Goal: Information Seeking & Learning: Learn about a topic

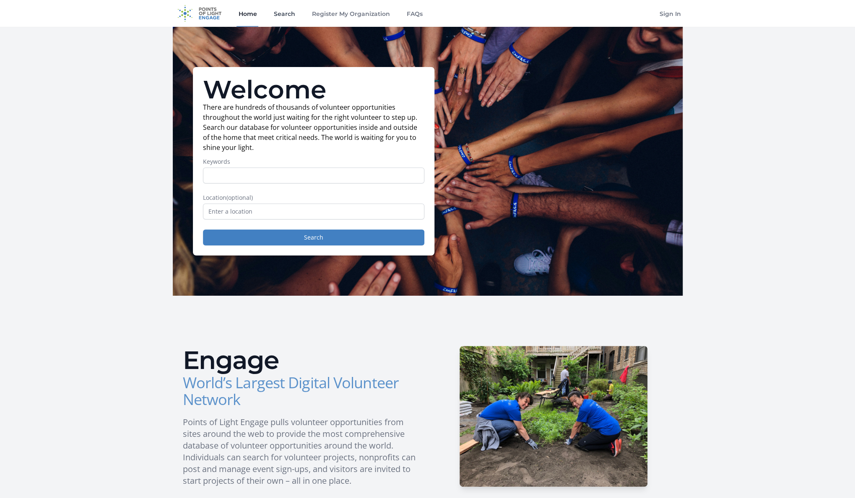
click at [288, 13] on link "Search" at bounding box center [284, 13] width 25 height 27
click at [285, 212] on input "text" at bounding box center [313, 212] width 221 height 16
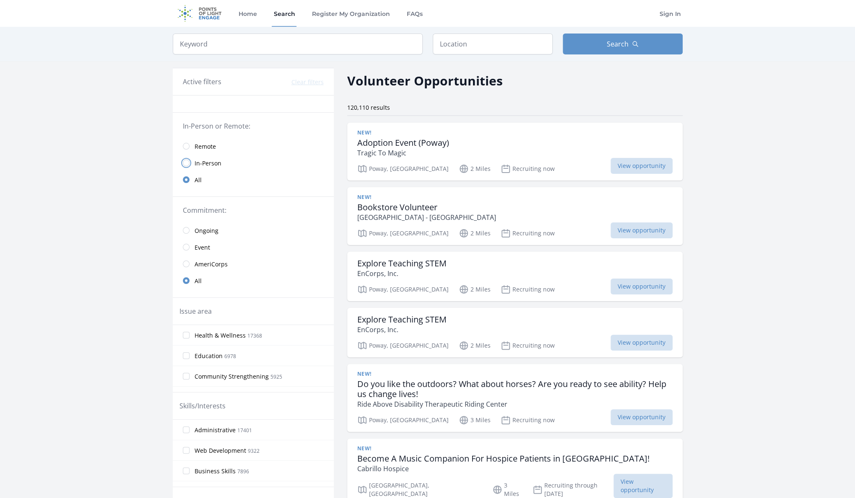
click at [184, 163] on input "radio" at bounding box center [186, 163] width 7 height 7
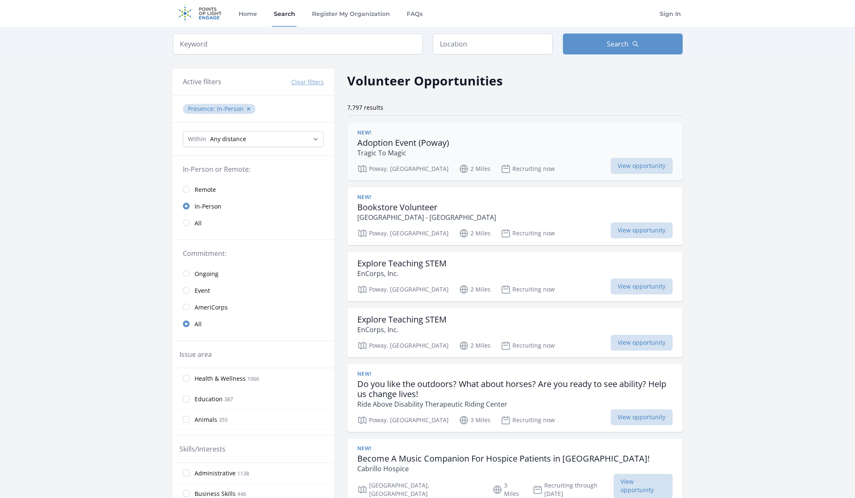
click at [391, 142] on h3 "Adoption Event (Poway)" at bounding box center [403, 143] width 92 height 10
click at [642, 167] on span "View opportunity" at bounding box center [641, 166] width 62 height 16
click at [187, 287] on input "radio" at bounding box center [186, 290] width 7 height 7
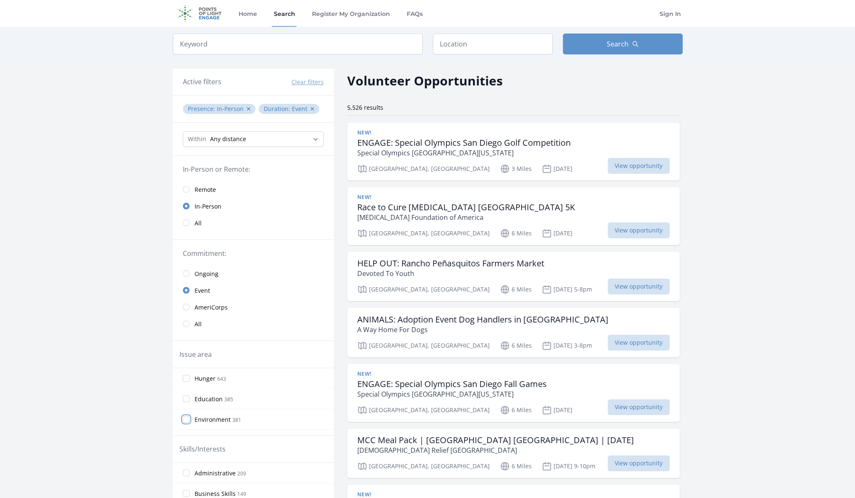
click at [184, 417] on input "Environment 381" at bounding box center [186, 419] width 7 height 7
click at [184, 377] on input "Hunger 643" at bounding box center [186, 378] width 7 height 7
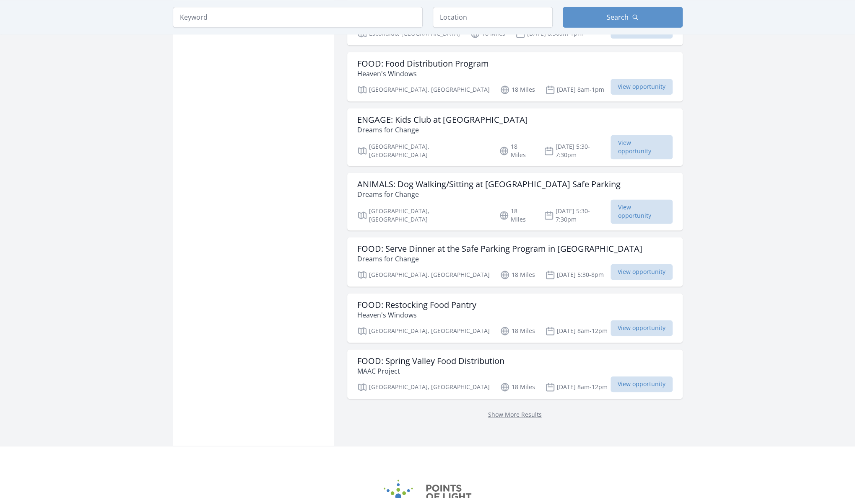
scroll to position [907, 0]
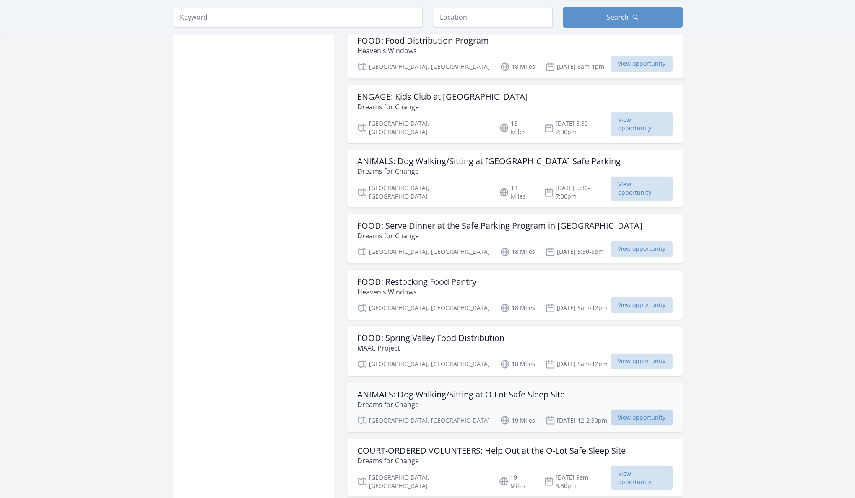
click at [635, 409] on span "View opportunity" at bounding box center [641, 417] width 62 height 16
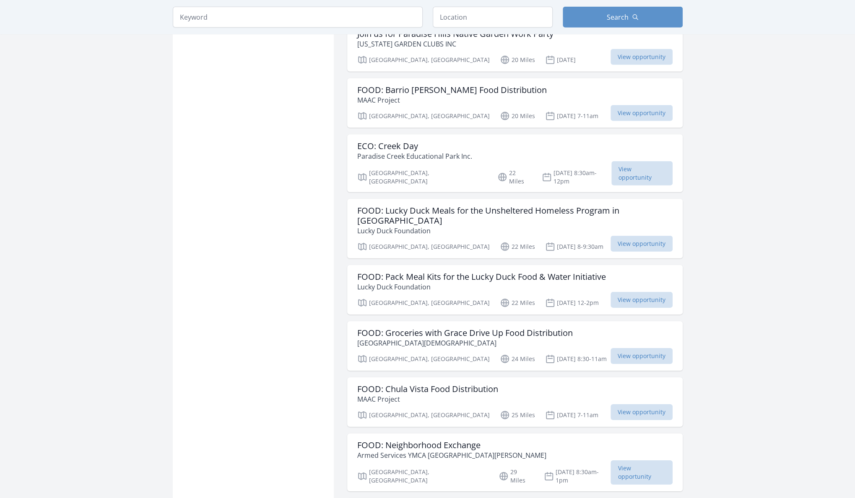
scroll to position [2052, 0]
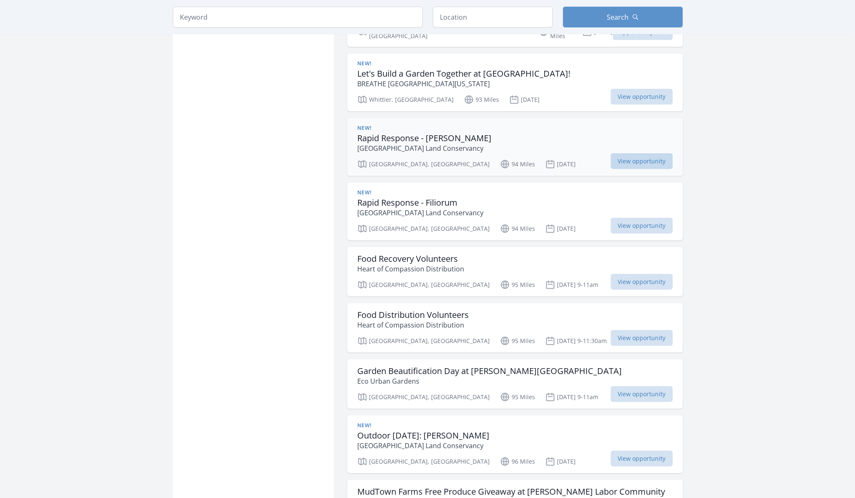
scroll to position [4381, 0]
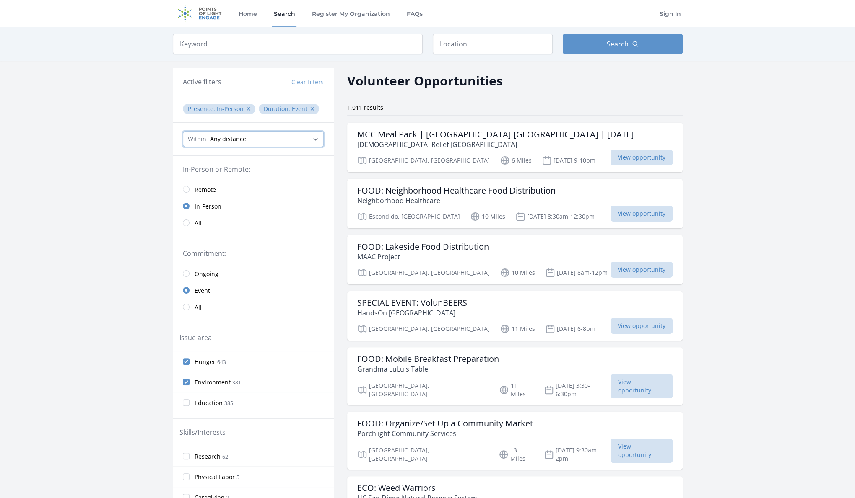
click at [245, 135] on select "Any distance , 5 Miles , 20 Miles , 50 Miles , 100 Miles" at bounding box center [253, 139] width 141 height 16
select select "32186"
click at [183, 131] on select "Any distance , 5 Miles , 20 Miles , 50 Miles , 100 Miles" at bounding box center [253, 139] width 141 height 16
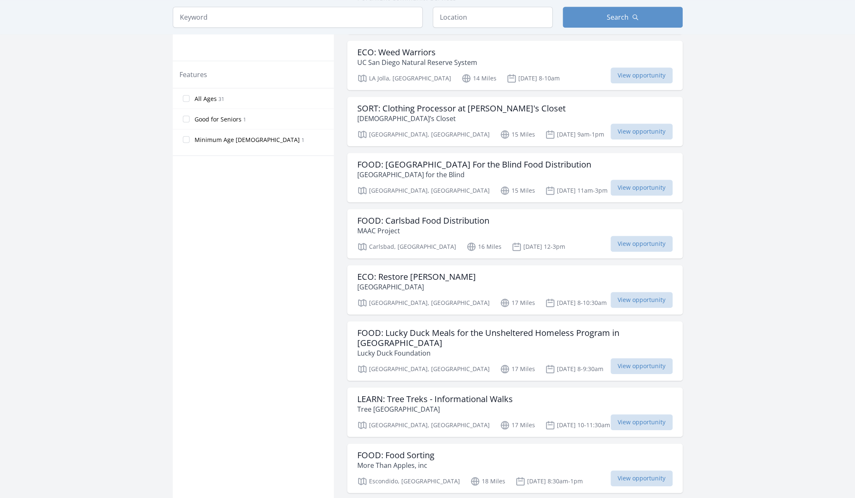
scroll to position [872, 0]
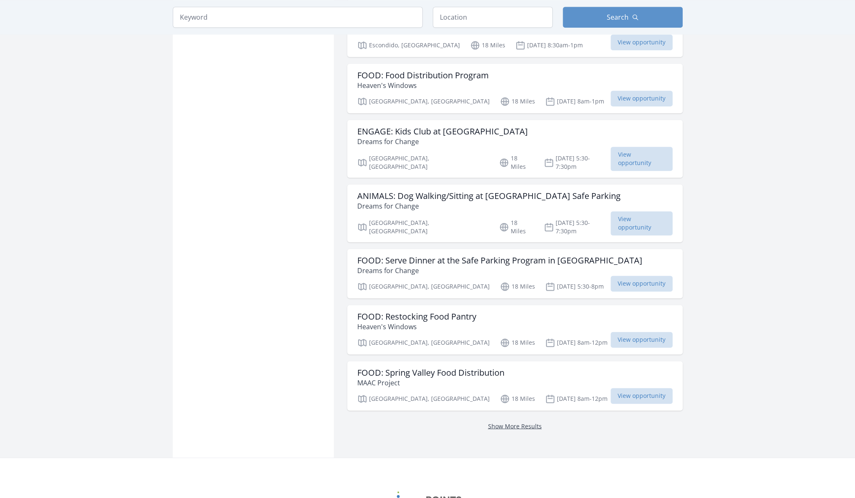
click at [524, 422] on link "Show More Results" at bounding box center [515, 426] width 54 height 8
click at [523, 422] on link "Show More Results" at bounding box center [515, 426] width 54 height 8
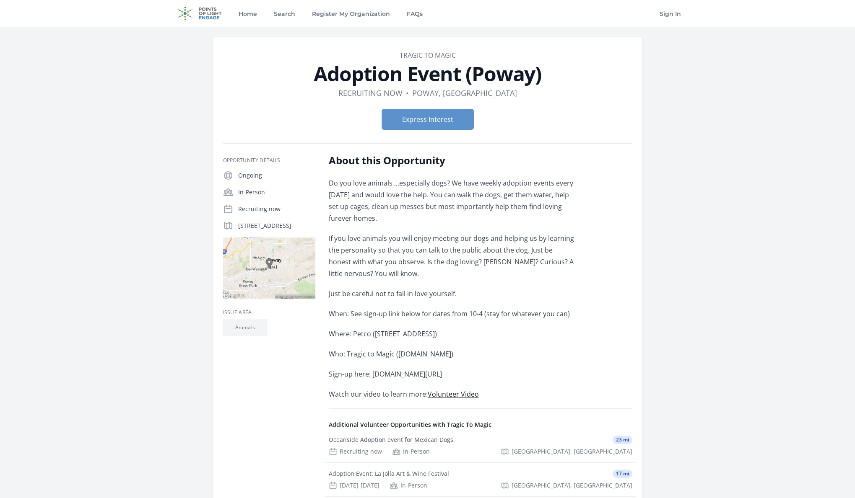
scroll to position [351, 0]
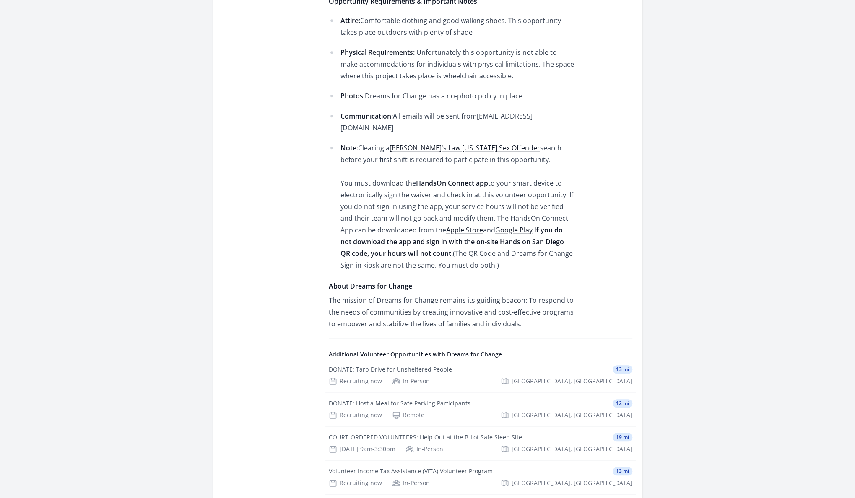
scroll to position [693, 0]
